Goal: Task Accomplishment & Management: Use online tool/utility

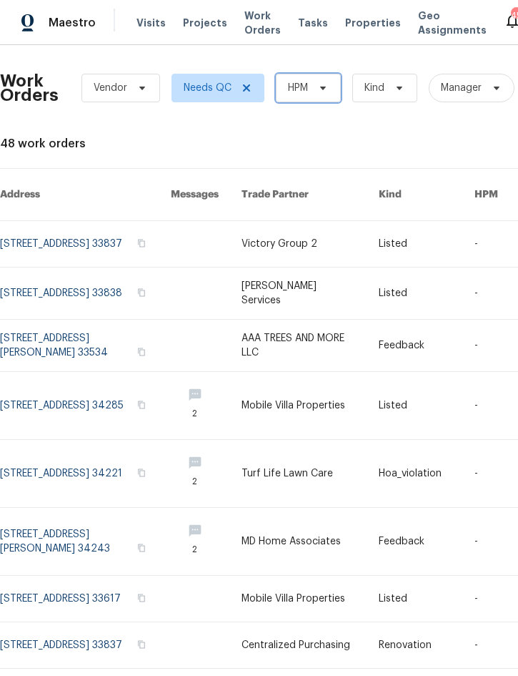
click at [307, 87] on span "HPM" at bounding box center [298, 88] width 20 height 14
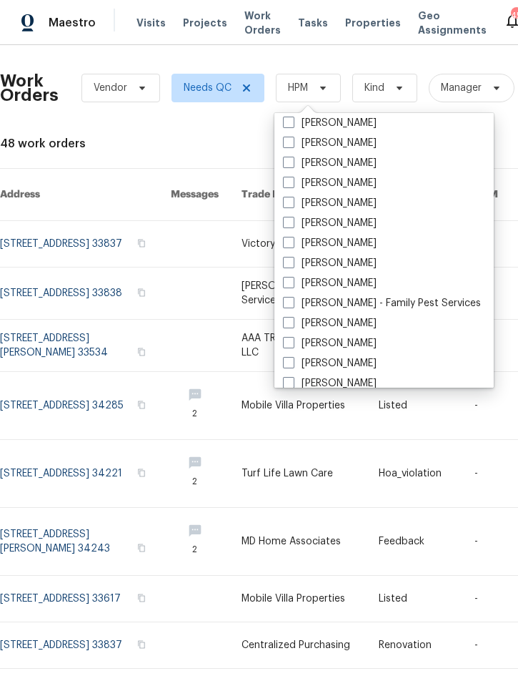
scroll to position [145, 0]
click at [345, 290] on label "[PERSON_NAME]" at bounding box center [330, 284] width 94 height 14
click at [292, 286] on input "[PERSON_NAME]" at bounding box center [287, 281] width 9 height 9
checkbox input "true"
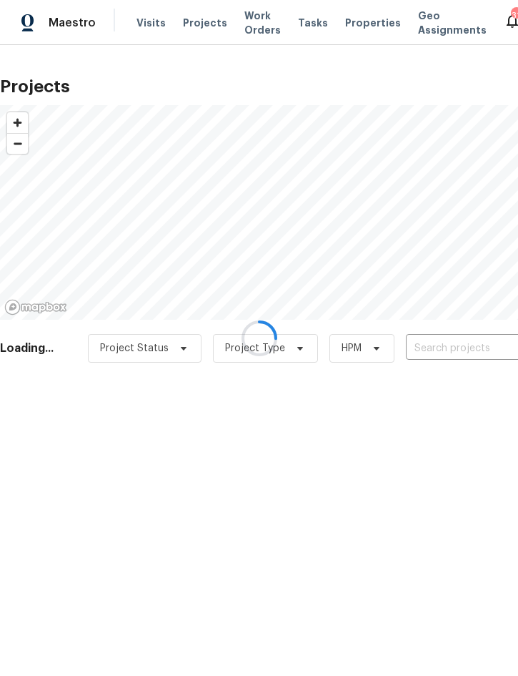
click at [450, 345] on div at bounding box center [259, 338] width 518 height 676
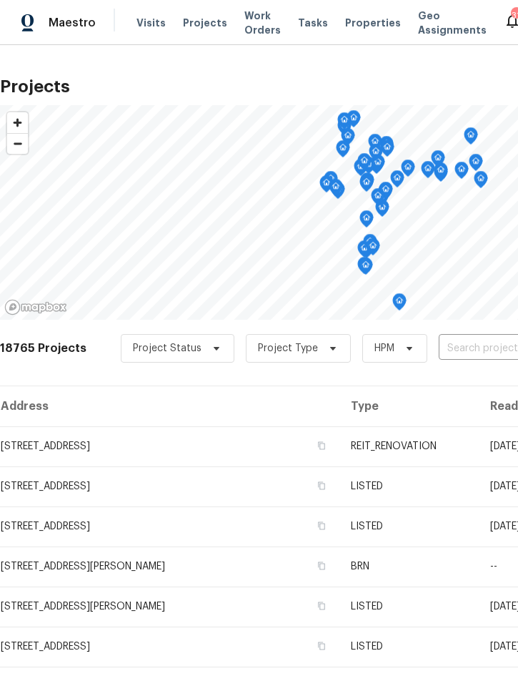
click at [481, 340] on input "text" at bounding box center [521, 348] width 164 height 22
type input "326 fox"
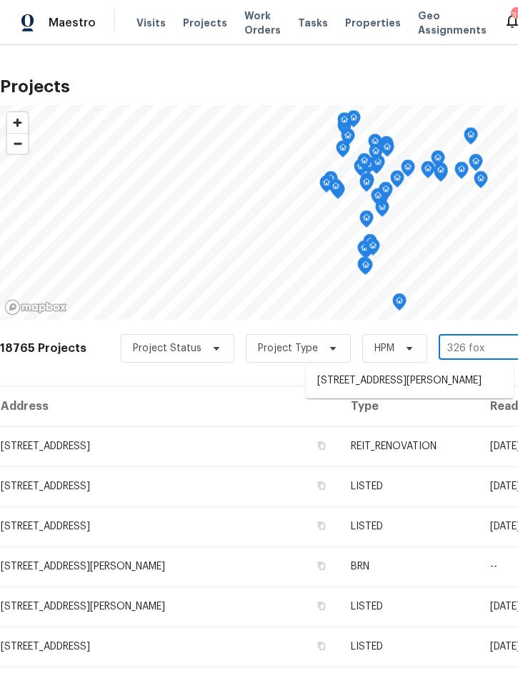
click at [390, 380] on li "[STREET_ADDRESS][PERSON_NAME]" at bounding box center [410, 381] width 208 height 24
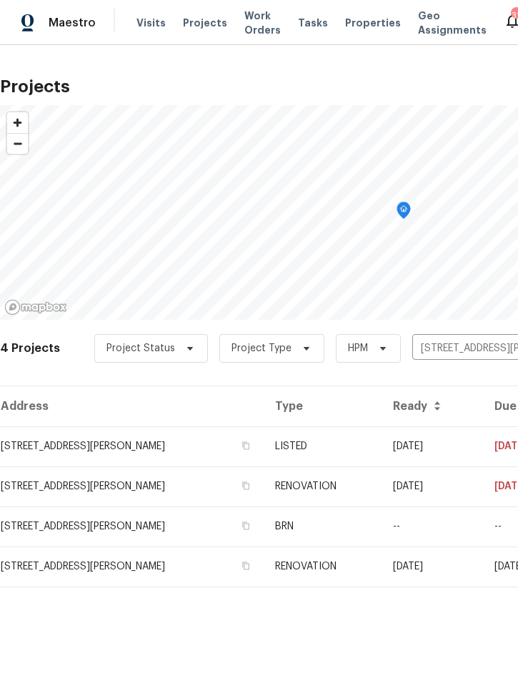
click at [335, 445] on td "LISTED" at bounding box center [322, 446] width 117 height 40
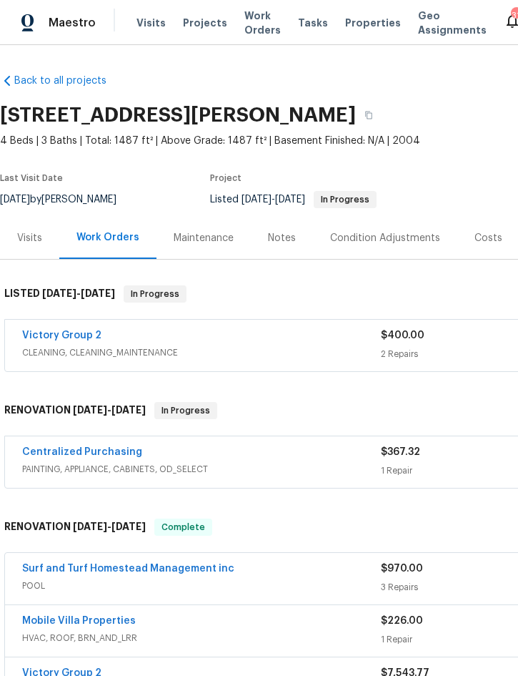
click at [305, 342] on div "Victory Group 2" at bounding box center [201, 336] width 359 height 17
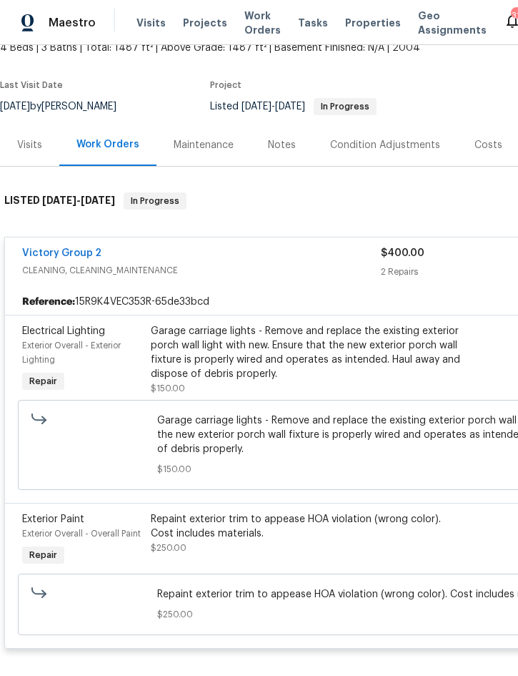
scroll to position [93, 0]
click at [311, 357] on div "Garage carriage lights - Remove and replace the existing exterior porch wall li…" at bounding box center [307, 352] width 313 height 57
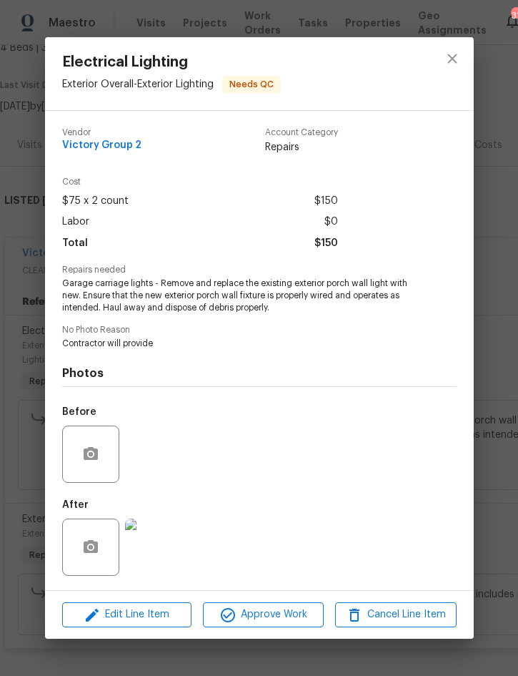
click at [154, 549] on img at bounding box center [153, 546] width 57 height 57
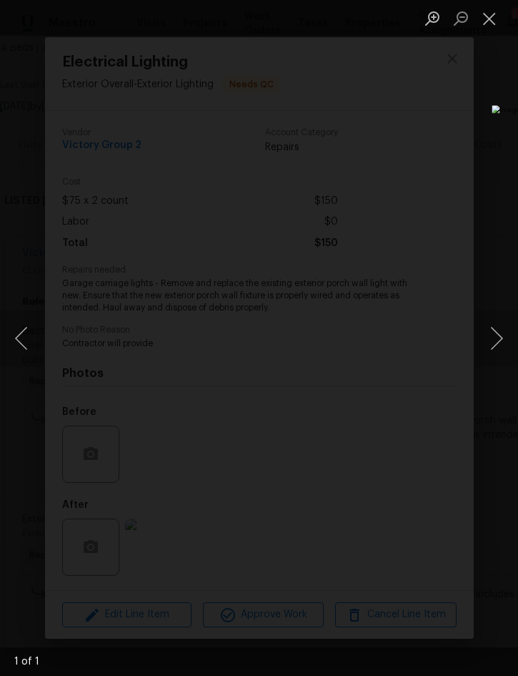
click at [490, 19] on button "Close lightbox" at bounding box center [489, 18] width 29 height 25
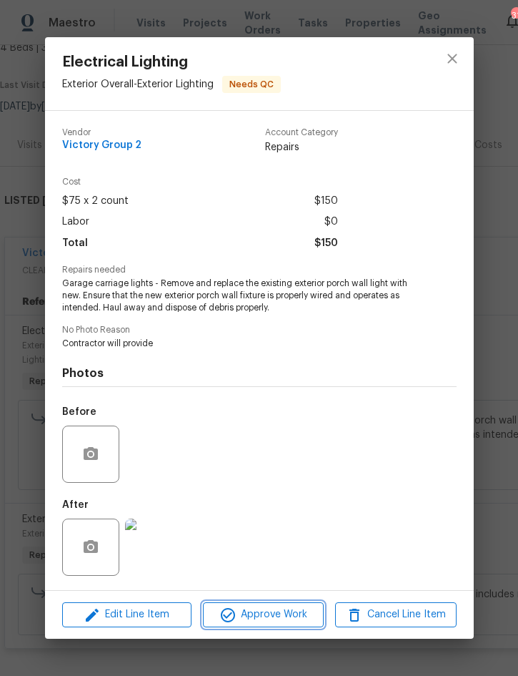
click at [281, 604] on button "Approve Work" at bounding box center [263, 614] width 121 height 25
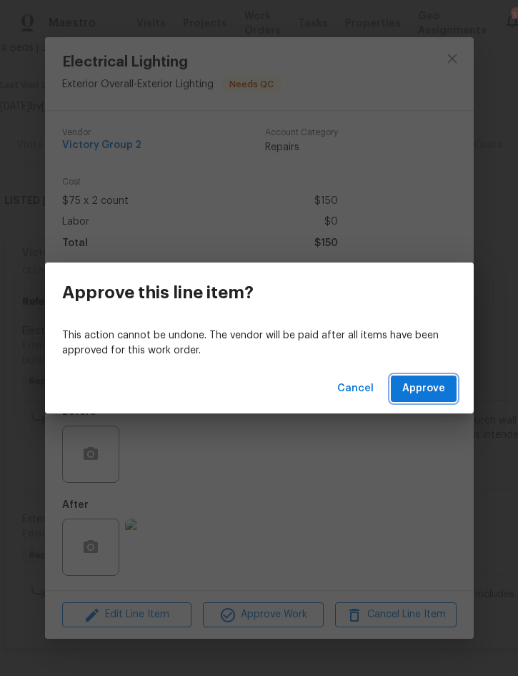
click at [428, 387] on span "Approve" at bounding box center [423, 389] width 43 height 18
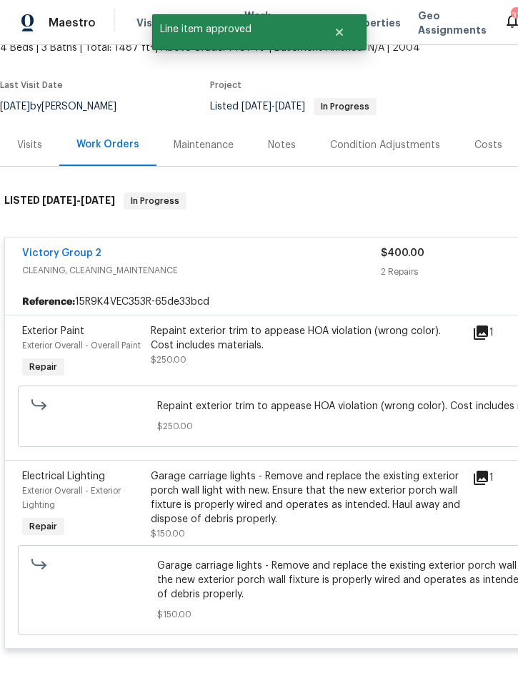
click at [279, 337] on div "Repaint exterior trim to appease HOA violation (wrong color). Cost includes mat…" at bounding box center [307, 338] width 313 height 29
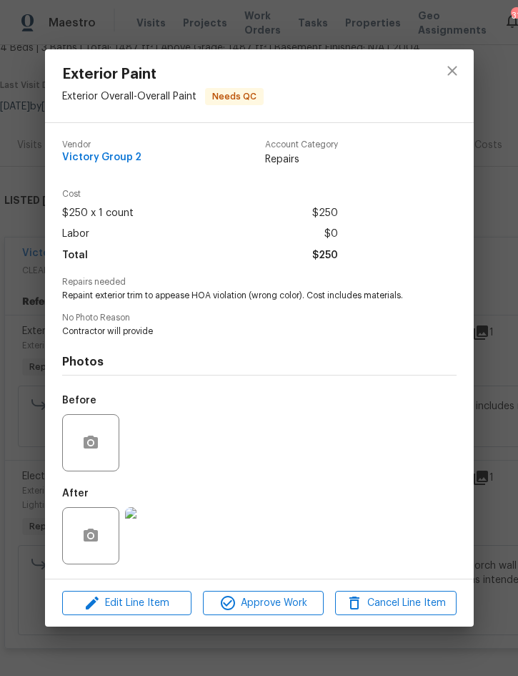
click at [157, 533] on img at bounding box center [153, 535] width 57 height 57
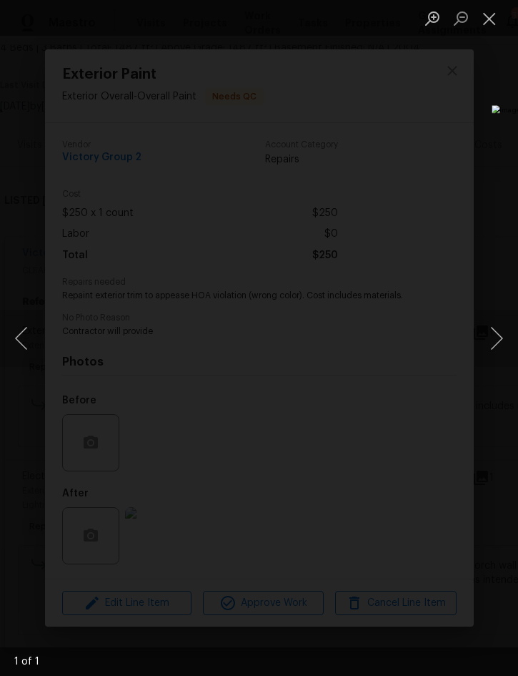
click at [495, 25] on button "Close lightbox" at bounding box center [489, 18] width 29 height 25
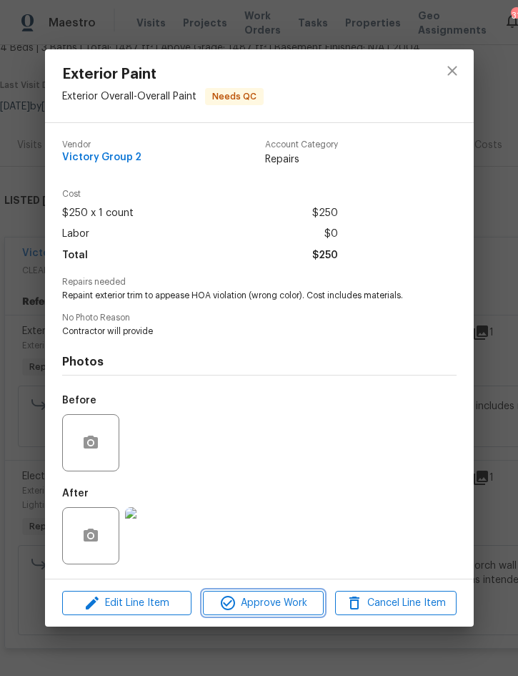
click at [267, 607] on span "Approve Work" at bounding box center [263, 603] width 112 height 18
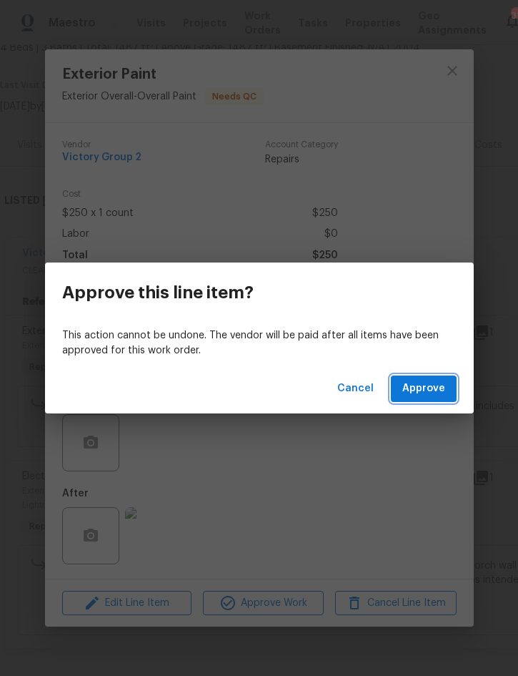
click at [428, 388] on span "Approve" at bounding box center [423, 389] width 43 height 18
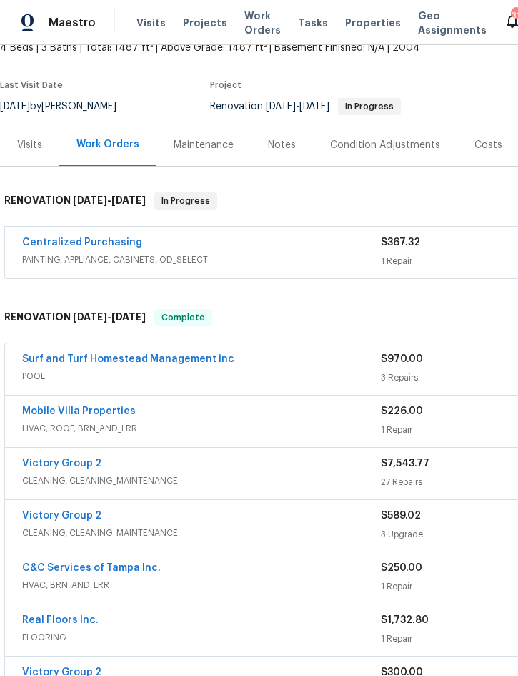
click at [193, 19] on span "Projects" at bounding box center [205, 23] width 44 height 14
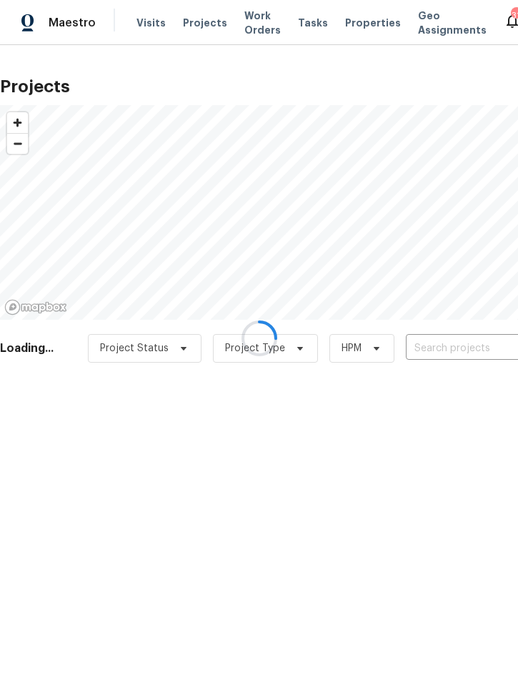
click at [453, 348] on input "text" at bounding box center [488, 348] width 164 height 22
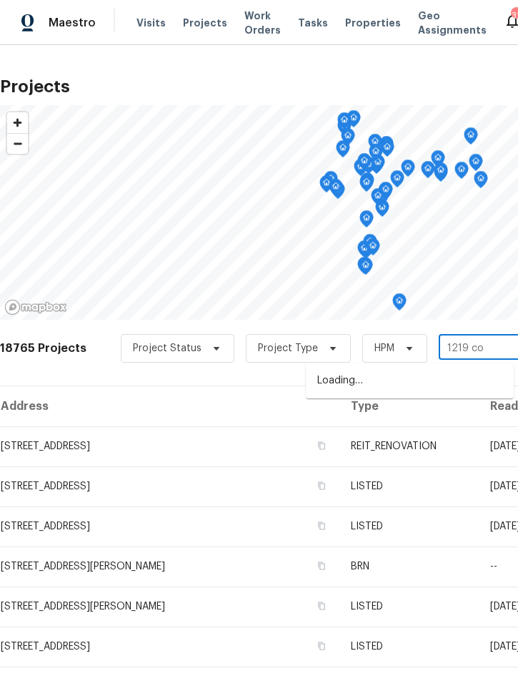
type input "1219 cod"
click at [403, 377] on li "[STREET_ADDRESS]" at bounding box center [410, 381] width 208 height 24
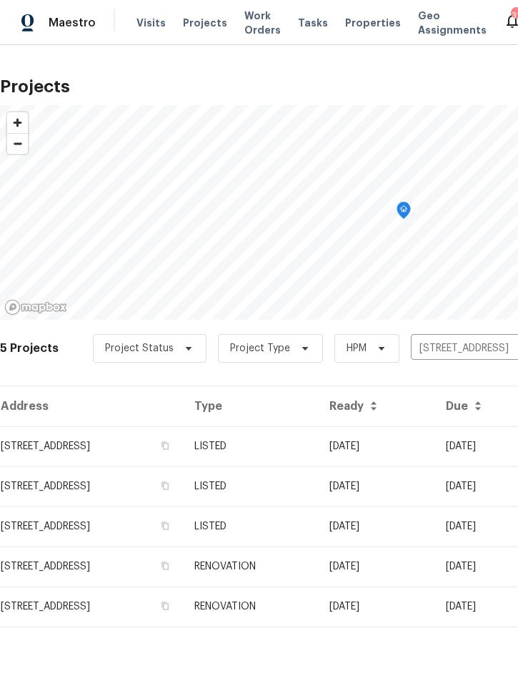
click at [318, 453] on td "LISTED" at bounding box center [250, 446] width 135 height 40
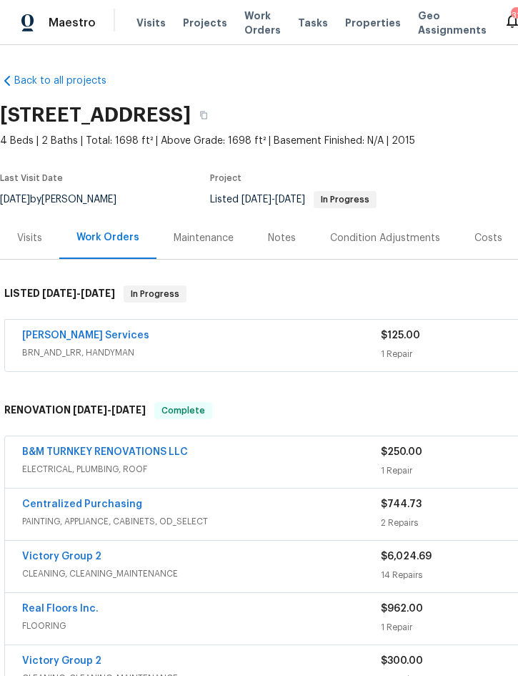
click at [287, 324] on div "[PERSON_NAME] Services BRN_AND_LRR, HANDYMAN $125.00 1 Repair [DATE] - [DATE] N…" at bounding box center [404, 345] width 798 height 51
click at [275, 345] on span "BRN_AND_LRR, HANDYMAN" at bounding box center [201, 352] width 359 height 14
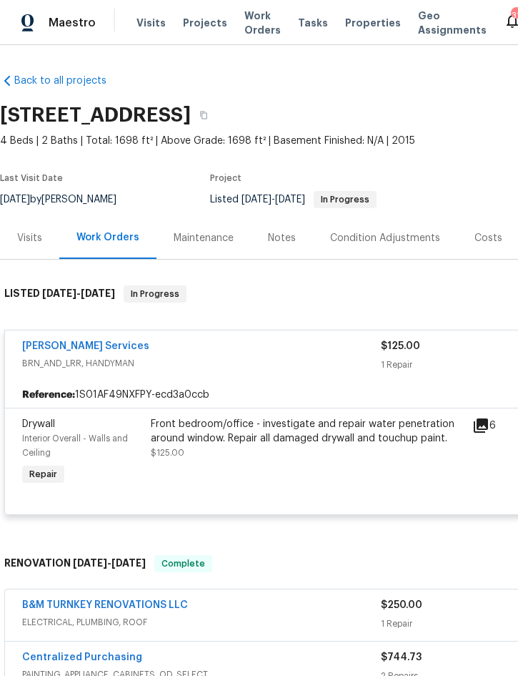
click at [332, 441] on div "Front bedroom/office - investigate and repair water penetration around window. …" at bounding box center [307, 431] width 313 height 29
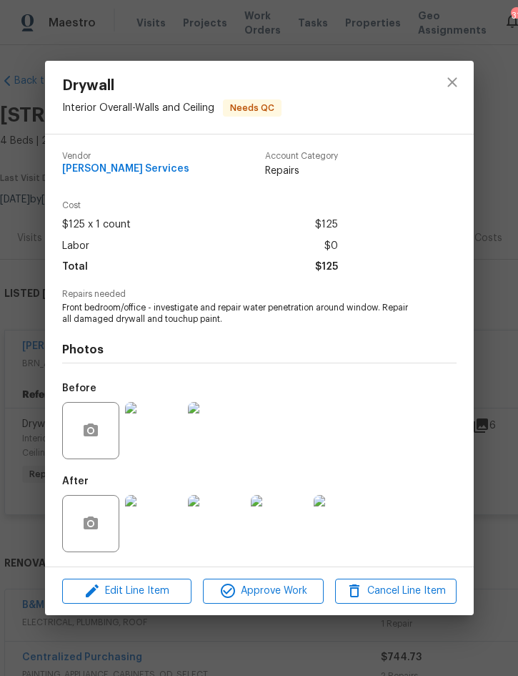
click at [149, 529] on img at bounding box center [153, 523] width 57 height 57
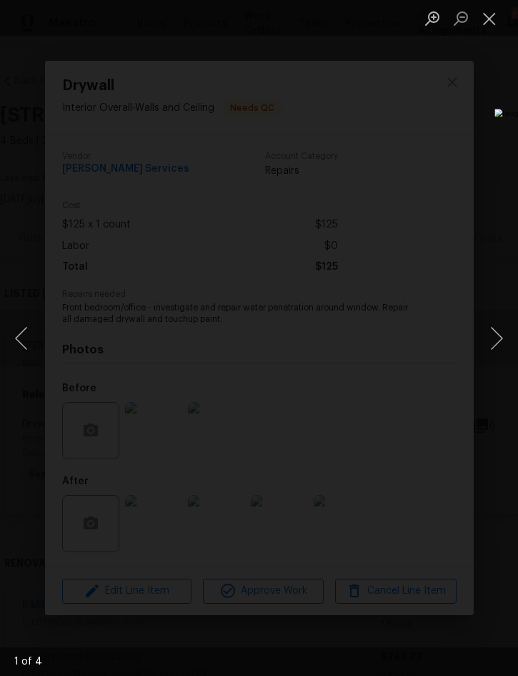
click at [492, 337] on button "Next image" at bounding box center [496, 338] width 43 height 57
click at [498, 337] on button "Next image" at bounding box center [496, 338] width 43 height 57
click at [499, 341] on button "Next image" at bounding box center [496, 338] width 43 height 57
click at [501, 340] on button "Next image" at bounding box center [496, 338] width 43 height 57
click at [489, 20] on button "Close lightbox" at bounding box center [489, 18] width 29 height 25
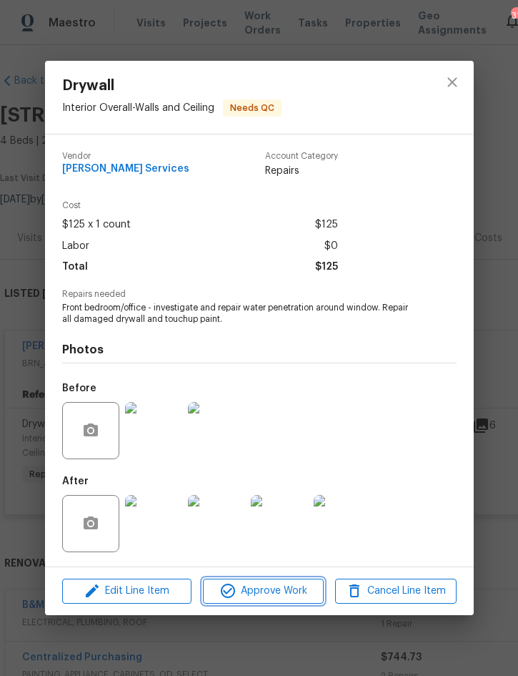
click at [278, 593] on span "Approve Work" at bounding box center [263, 591] width 112 height 18
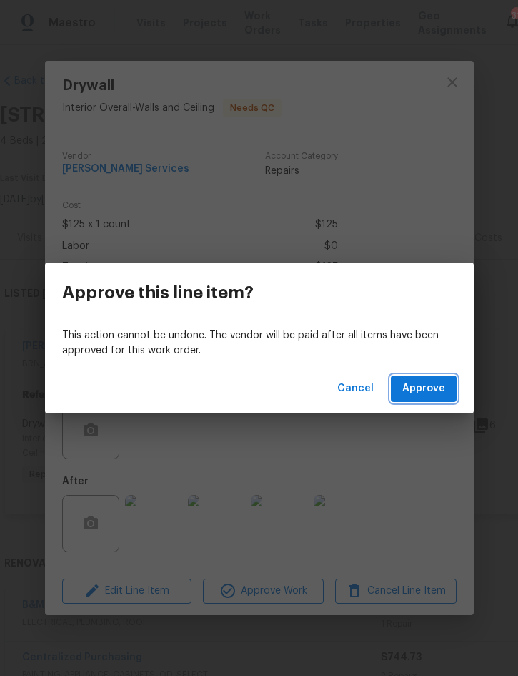
click at [434, 390] on span "Approve" at bounding box center [423, 389] width 43 height 18
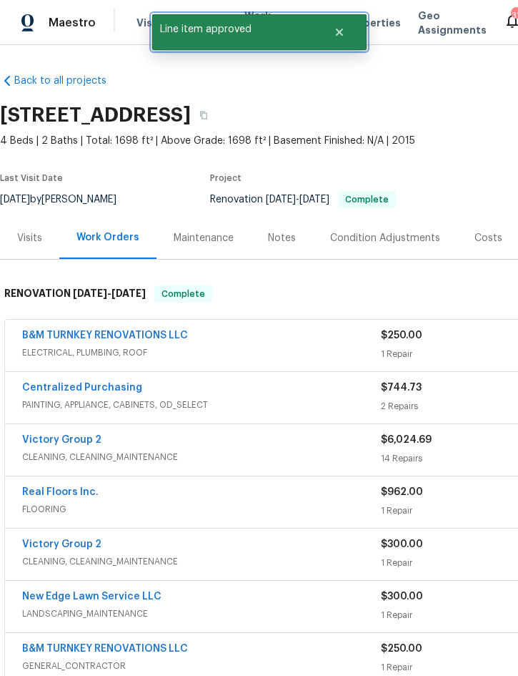
click at [342, 34] on icon "Close" at bounding box center [338, 32] width 7 height 7
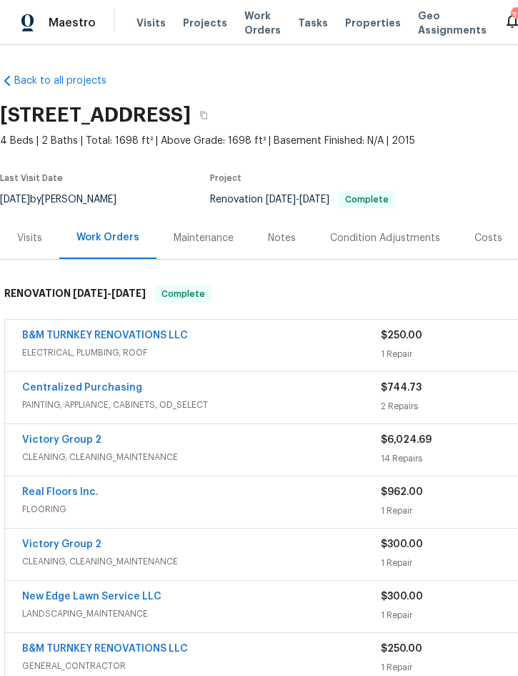
click at [189, 24] on span "Projects" at bounding box center [205, 23] width 44 height 14
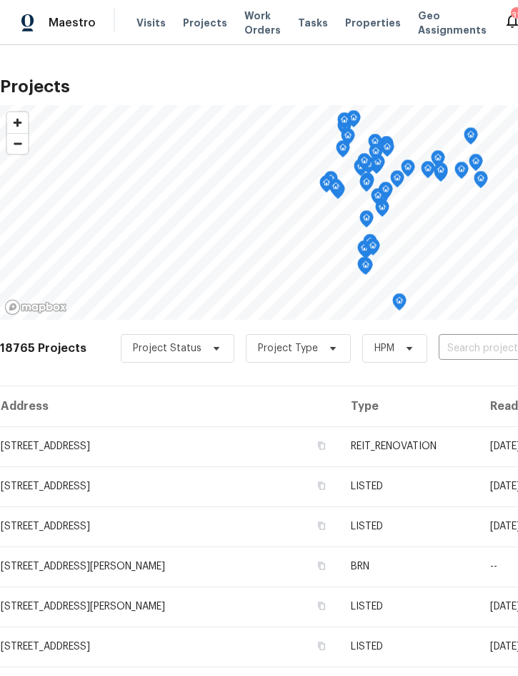
click at [453, 342] on input "text" at bounding box center [521, 348] width 164 height 22
type input "1215 mer"
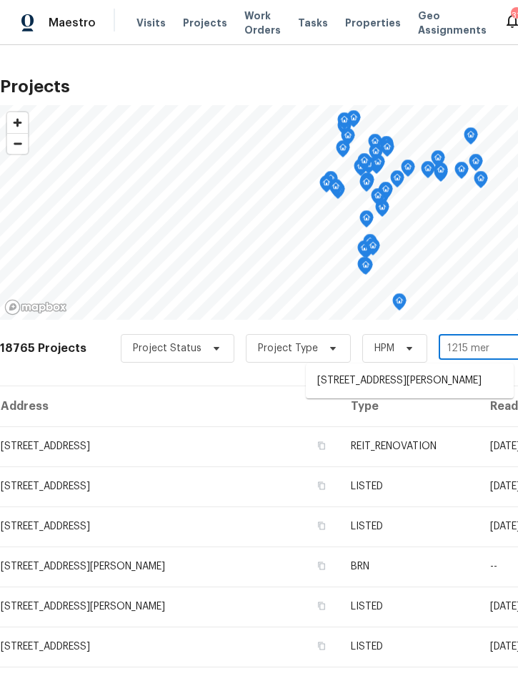
click at [364, 378] on li "[STREET_ADDRESS][PERSON_NAME]" at bounding box center [410, 381] width 208 height 24
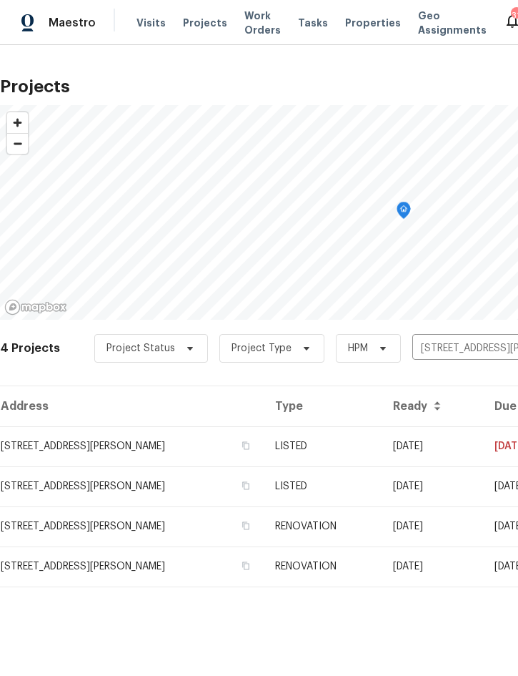
click at [333, 439] on td "LISTED" at bounding box center [322, 446] width 117 height 40
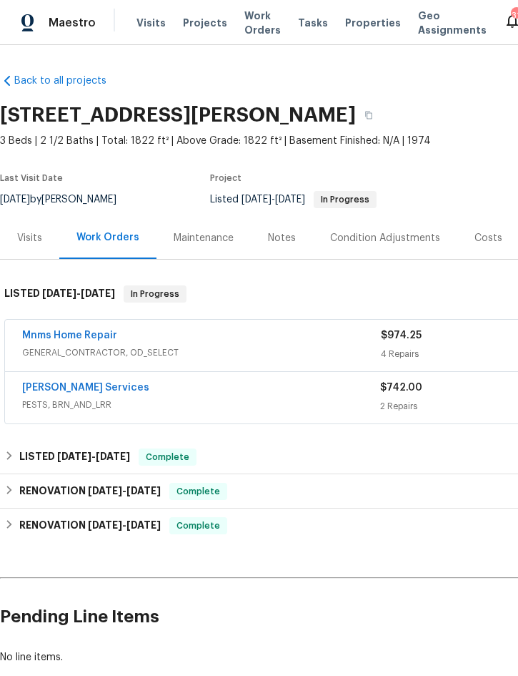
click at [267, 342] on div "Mnms Home Repair" at bounding box center [201, 336] width 359 height 17
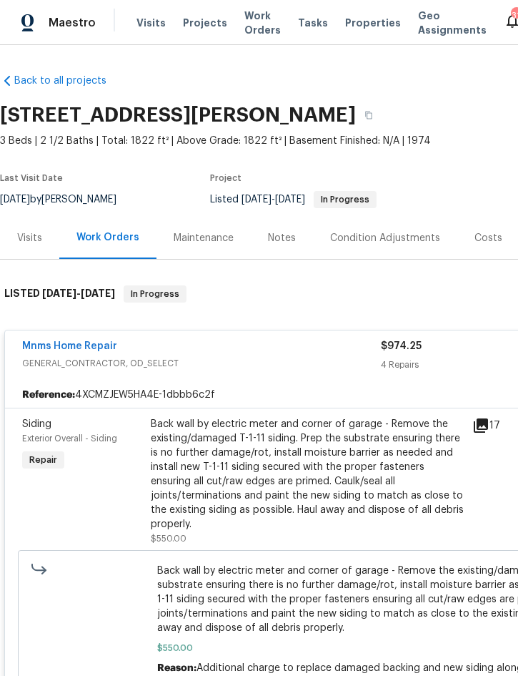
click at [310, 458] on div "Back wall by electric meter and corner of garage - Remove the existing/damaged …" at bounding box center [307, 474] width 313 height 114
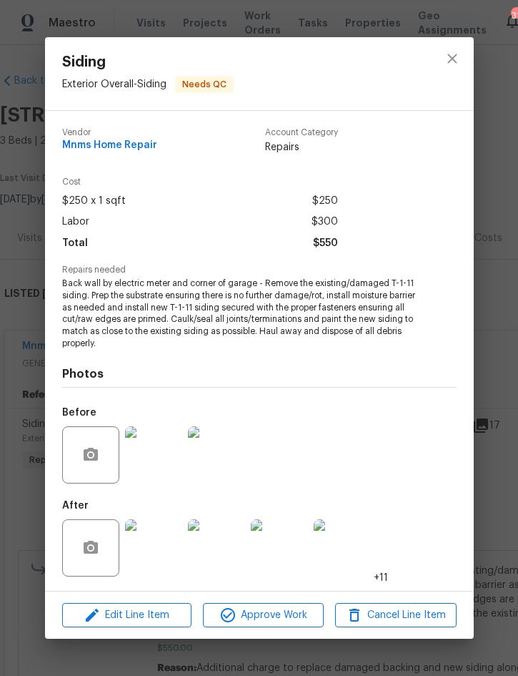
click at [160, 540] on img at bounding box center [153, 547] width 57 height 57
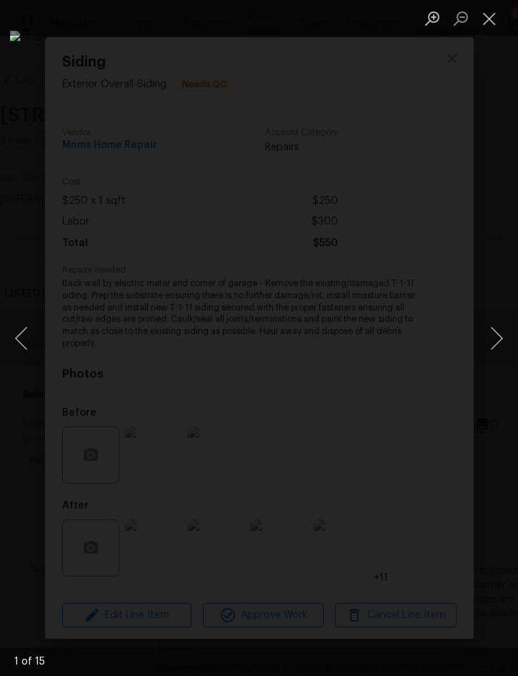
click at [498, 336] on button "Next image" at bounding box center [496, 338] width 43 height 57
click at [495, 339] on button "Next image" at bounding box center [496, 338] width 43 height 57
click at [502, 334] on button "Next image" at bounding box center [496, 338] width 43 height 57
click at [497, 333] on button "Next image" at bounding box center [496, 338] width 43 height 57
click at [501, 337] on button "Next image" at bounding box center [496, 338] width 43 height 57
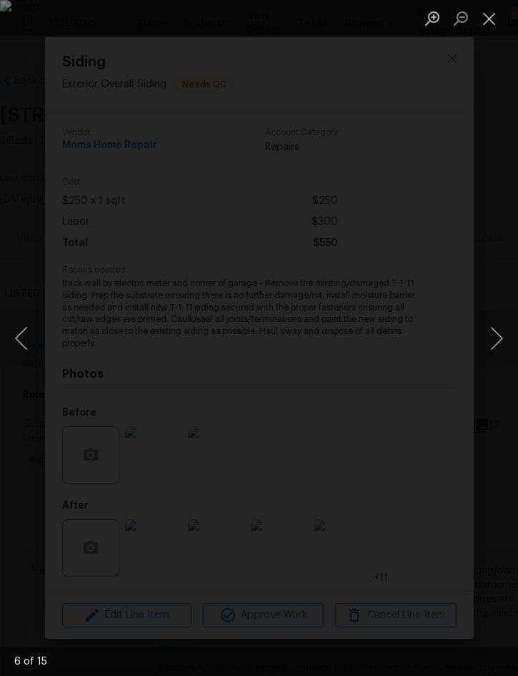
click at [505, 336] on button "Next image" at bounding box center [496, 338] width 43 height 57
click at [497, 333] on button "Next image" at bounding box center [496, 338] width 43 height 57
click at [495, 330] on button "Next image" at bounding box center [496, 338] width 43 height 57
click at [491, 28] on button "Close lightbox" at bounding box center [489, 18] width 29 height 25
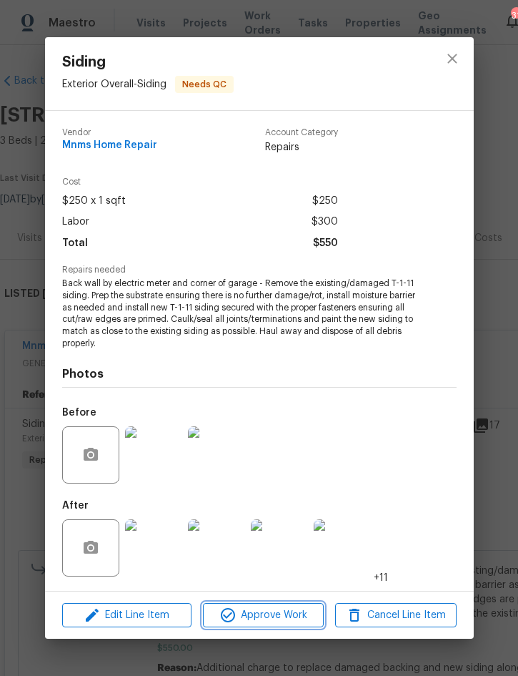
click at [284, 618] on span "Approve Work" at bounding box center [263, 615] width 112 height 18
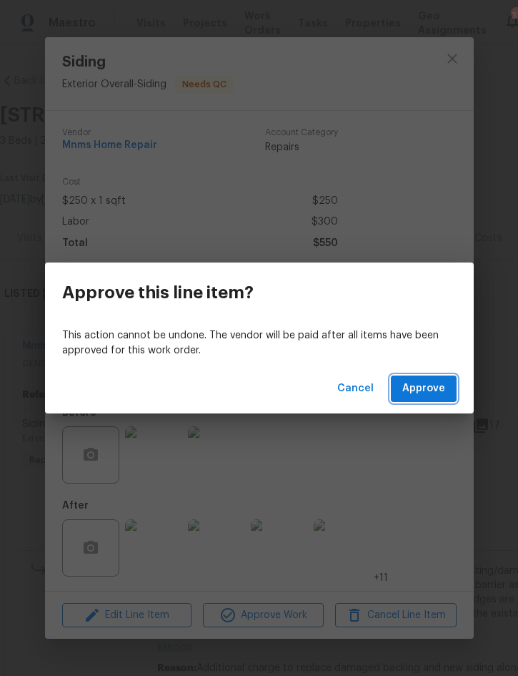
click at [435, 386] on span "Approve" at bounding box center [423, 389] width 43 height 18
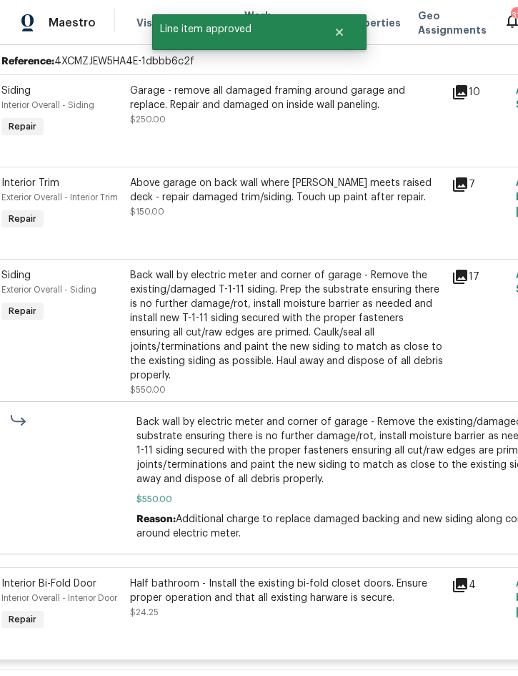
scroll to position [327, 24]
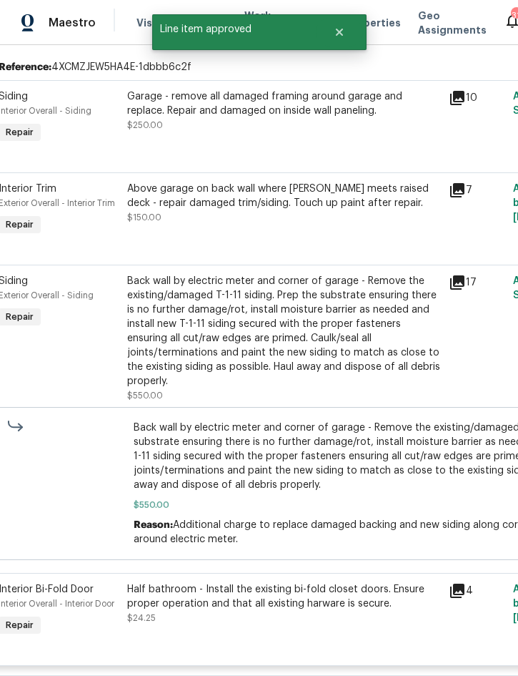
click at [295, 319] on div "Back wall by electric meter and corner of garage - Remove the existing/damaged …" at bounding box center [283, 331] width 313 height 114
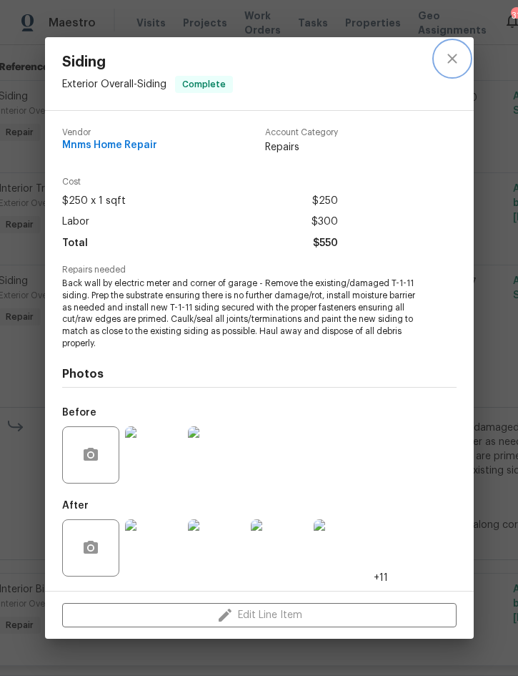
click at [456, 72] on button "close" at bounding box center [452, 58] width 34 height 34
click at [463, 78] on div at bounding box center [452, 73] width 43 height 73
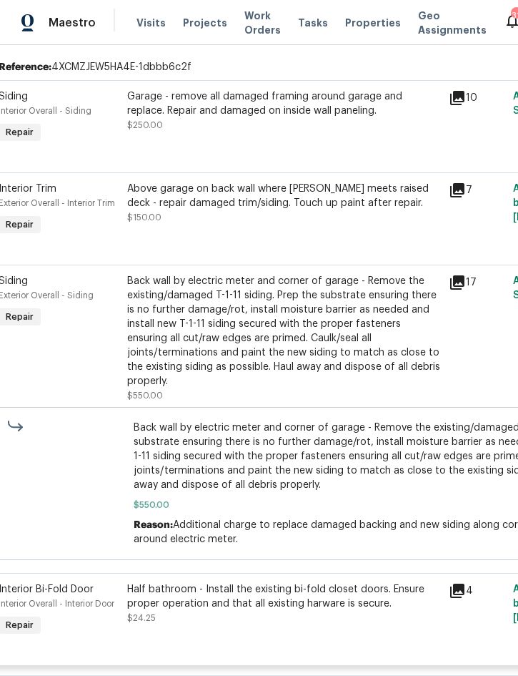
click at [311, 127] on div "Garage - remove all damaged framing around garage and replace. Repair and damag…" at bounding box center [283, 110] width 313 height 43
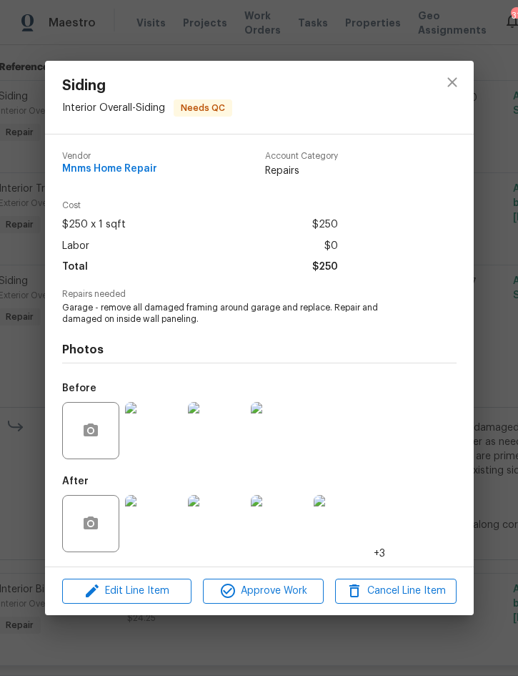
click at [152, 525] on img at bounding box center [153, 523] width 57 height 57
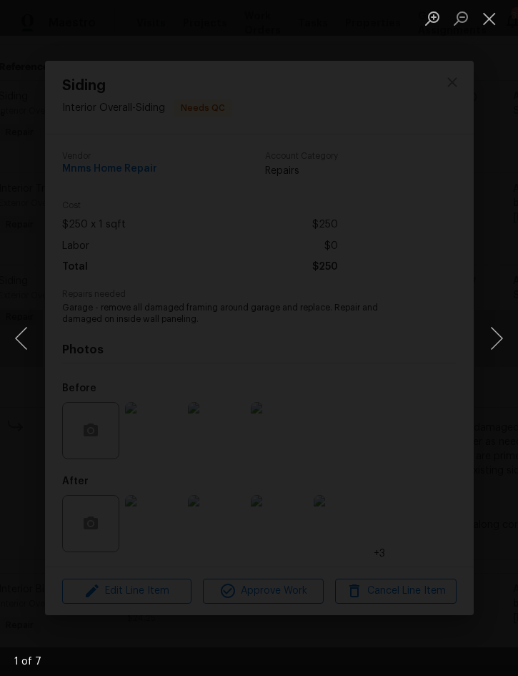
click at [498, 333] on button "Next image" at bounding box center [496, 338] width 43 height 57
click at [504, 332] on button "Next image" at bounding box center [496, 338] width 43 height 57
click at [496, 335] on button "Next image" at bounding box center [496, 338] width 43 height 57
click at [503, 333] on button "Next image" at bounding box center [496, 338] width 43 height 57
click at [494, 14] on button "Close lightbox" at bounding box center [489, 18] width 29 height 25
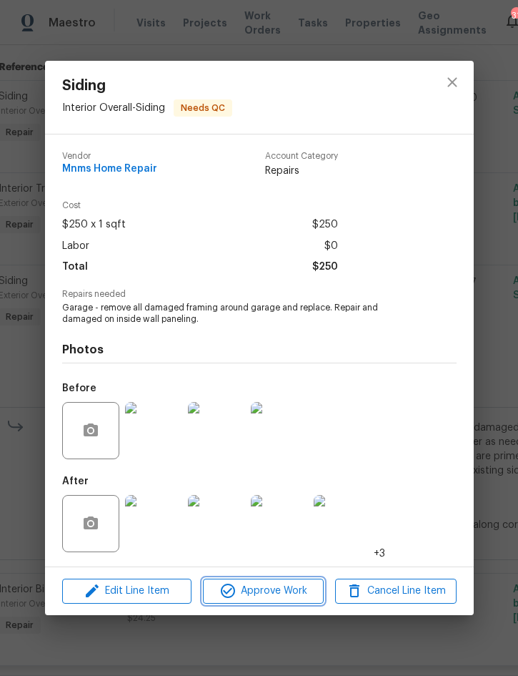
click at [271, 582] on button "Approve Work" at bounding box center [263, 590] width 121 height 25
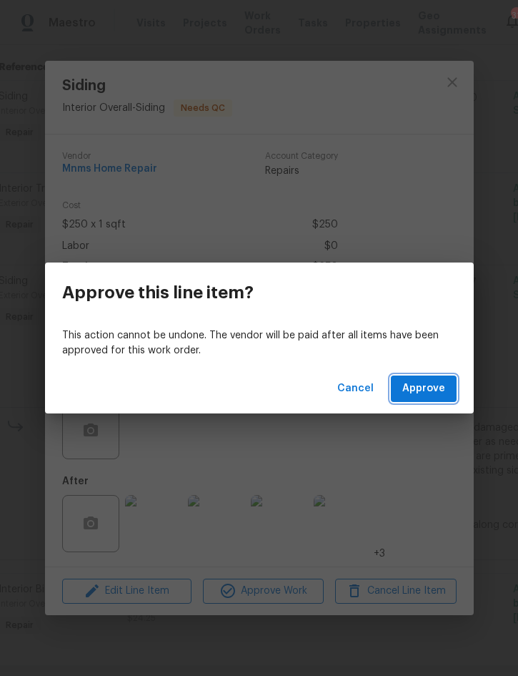
click at [430, 380] on span "Approve" at bounding box center [423, 389] width 43 height 18
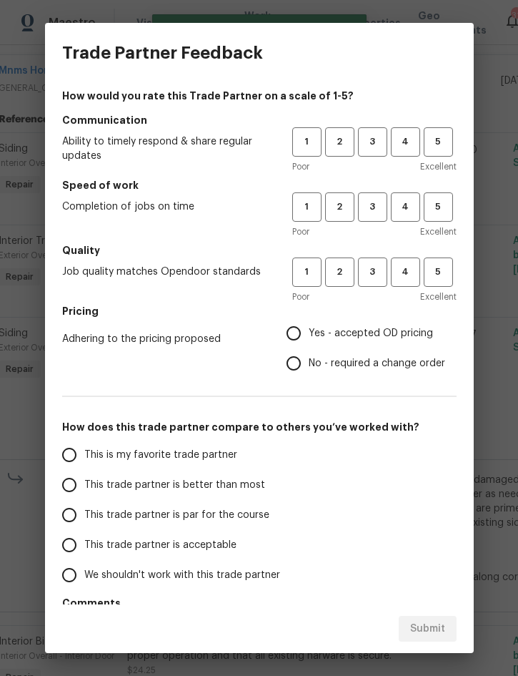
scroll to position [100, 24]
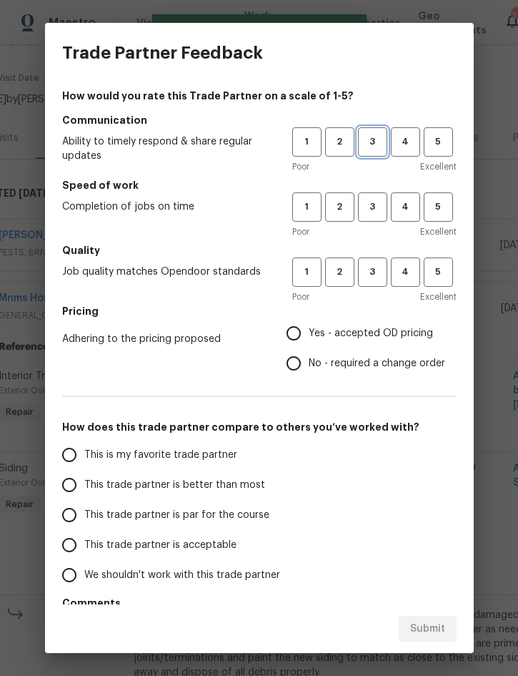
click at [372, 140] on span "3" at bounding box center [373, 142] width 26 height 16
click at [377, 207] on span "3" at bounding box center [373, 207] width 26 height 16
click at [378, 274] on span "3" at bounding box center [373, 272] width 26 height 16
click at [378, 332] on span "Yes - accepted OD pricing" at bounding box center [371, 333] width 124 height 15
click at [309, 332] on input "Yes - accepted OD pricing" at bounding box center [294, 333] width 30 height 30
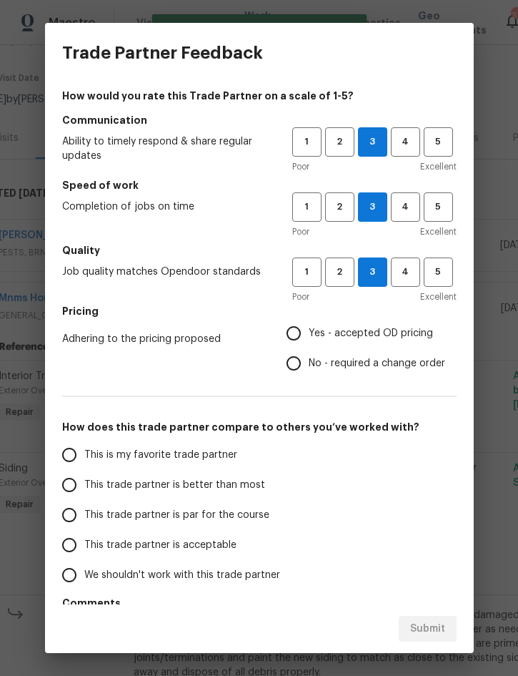
radio input "true"
click at [242, 487] on span "This trade partner is better than most" at bounding box center [174, 485] width 181 height 15
click at [84, 487] on input "This trade partner is better than most" at bounding box center [69, 485] width 30 height 30
click at [413, 627] on span "Submit" at bounding box center [427, 629] width 35 height 18
radio input "true"
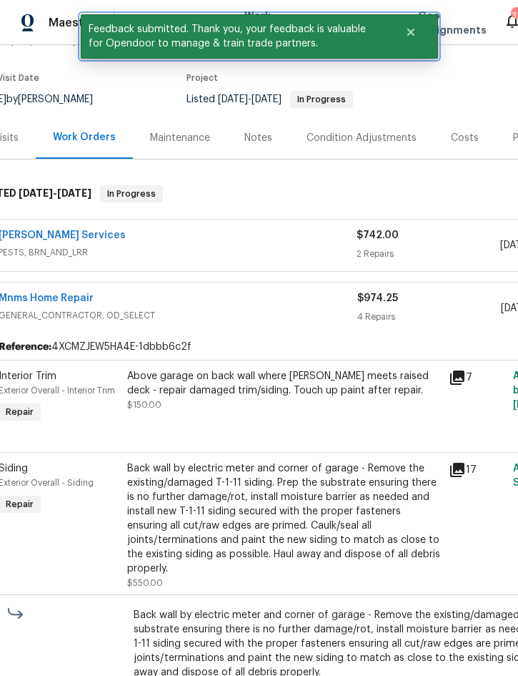
click at [415, 30] on icon "Close" at bounding box center [410, 31] width 11 height 11
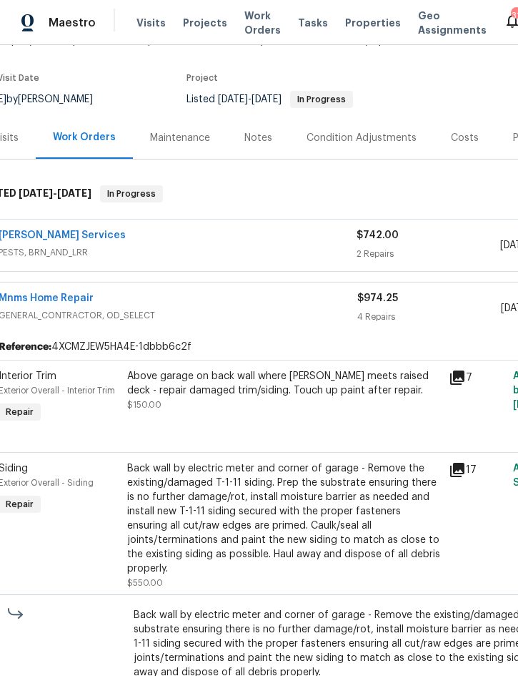
click at [194, 28] on span "Projects" at bounding box center [205, 23] width 44 height 14
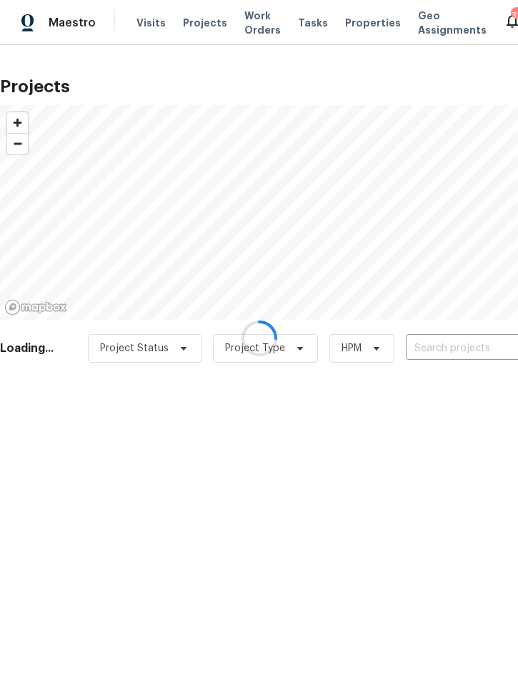
click at [463, 347] on input "text" at bounding box center [488, 348] width 164 height 22
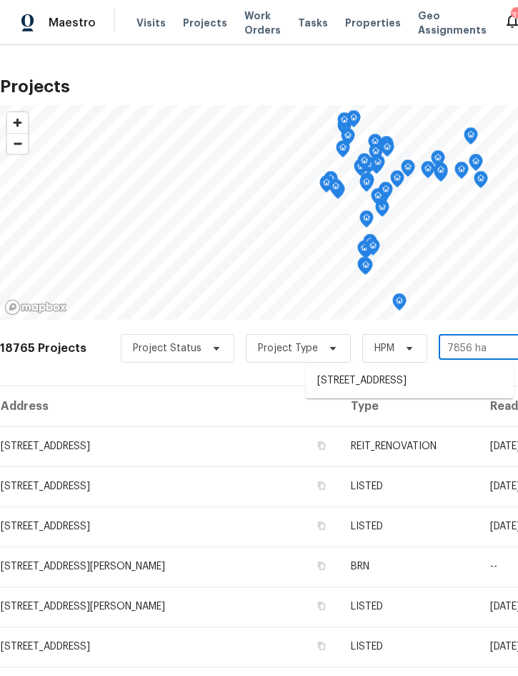
type input "7856 hab"
click at [397, 384] on li "[STREET_ADDRESS]" at bounding box center [410, 381] width 208 height 24
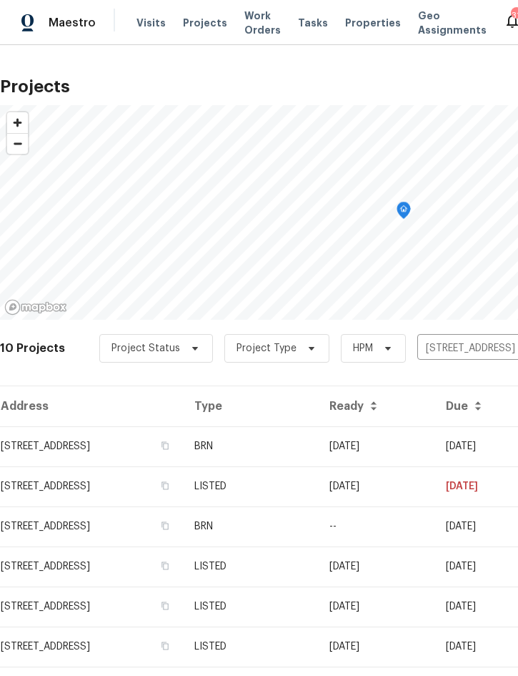
click at [318, 438] on td "BRN" at bounding box center [250, 446] width 135 height 40
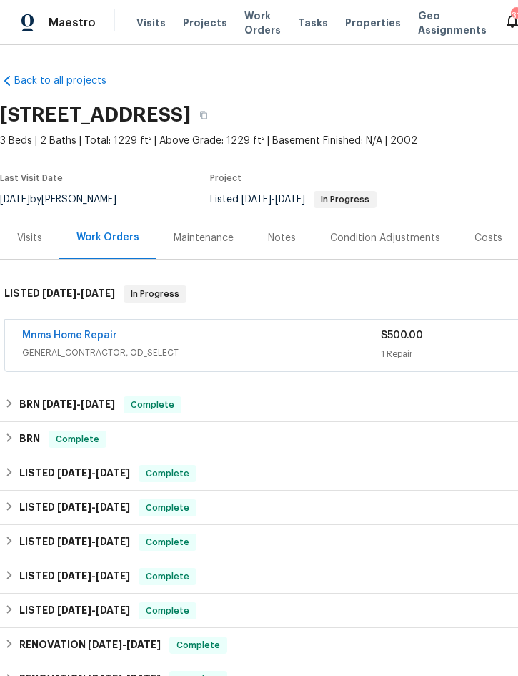
click at [295, 340] on div "Mnms Home Repair" at bounding box center [201, 336] width 359 height 17
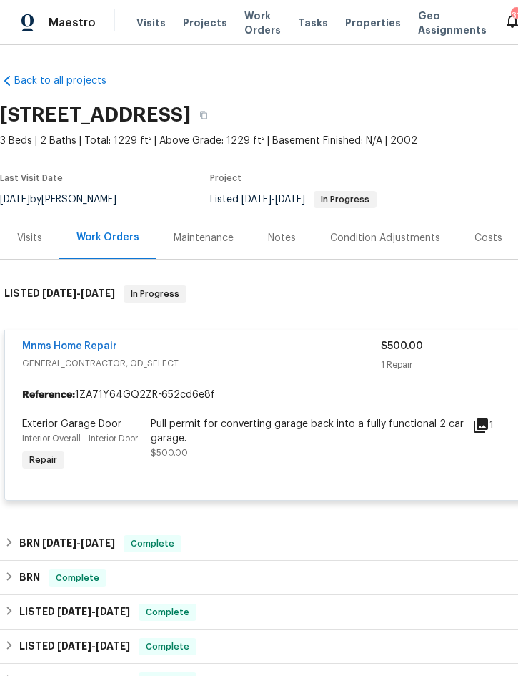
click at [293, 437] on div "Pull permit for converting garage back into a fully functional 2 car garage." at bounding box center [307, 431] width 313 height 29
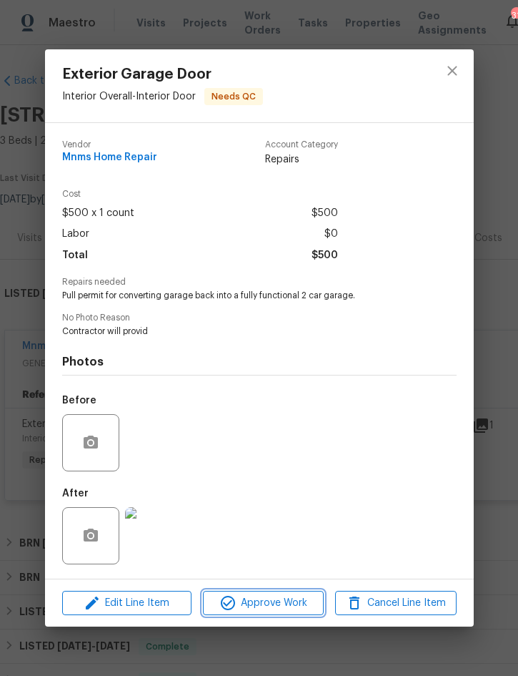
click at [271, 599] on span "Approve Work" at bounding box center [263, 603] width 112 height 18
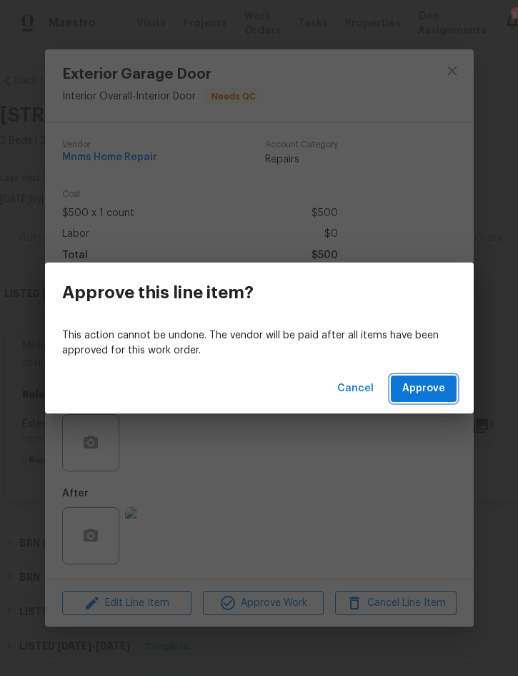
click at [431, 393] on span "Approve" at bounding box center [423, 389] width 43 height 18
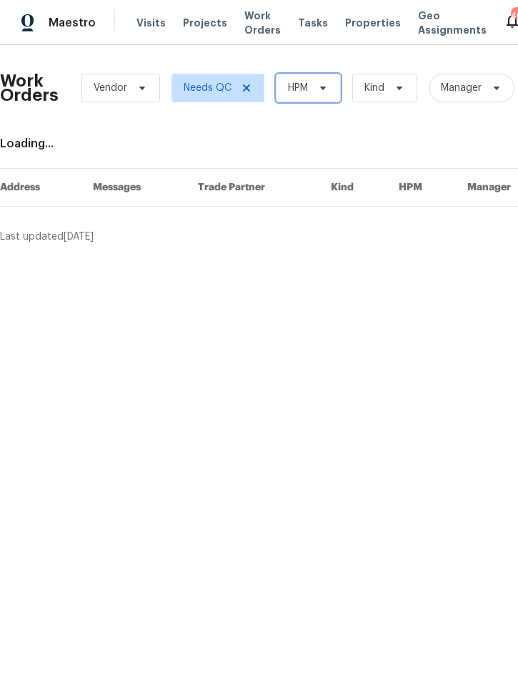
click at [317, 95] on span "HPM" at bounding box center [308, 88] width 65 height 29
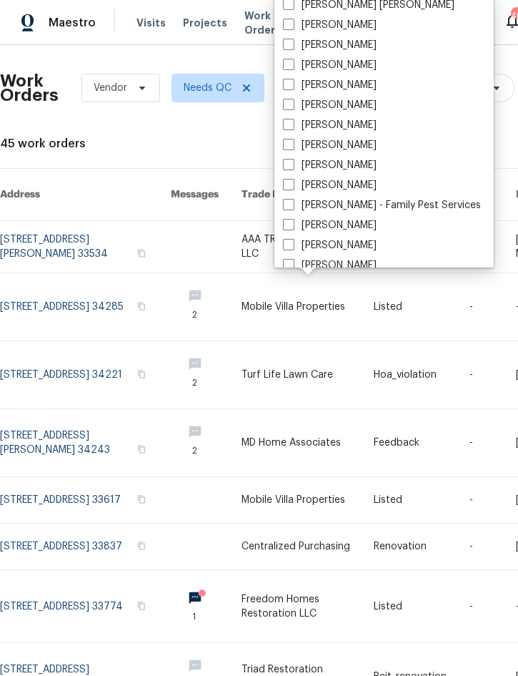
scroll to position [124, 0]
click at [354, 177] on label "[PERSON_NAME]" at bounding box center [330, 184] width 94 height 14
click at [292, 177] on input "[PERSON_NAME]" at bounding box center [287, 181] width 9 height 9
checkbox input "true"
